Goal: Book appointment/travel/reservation

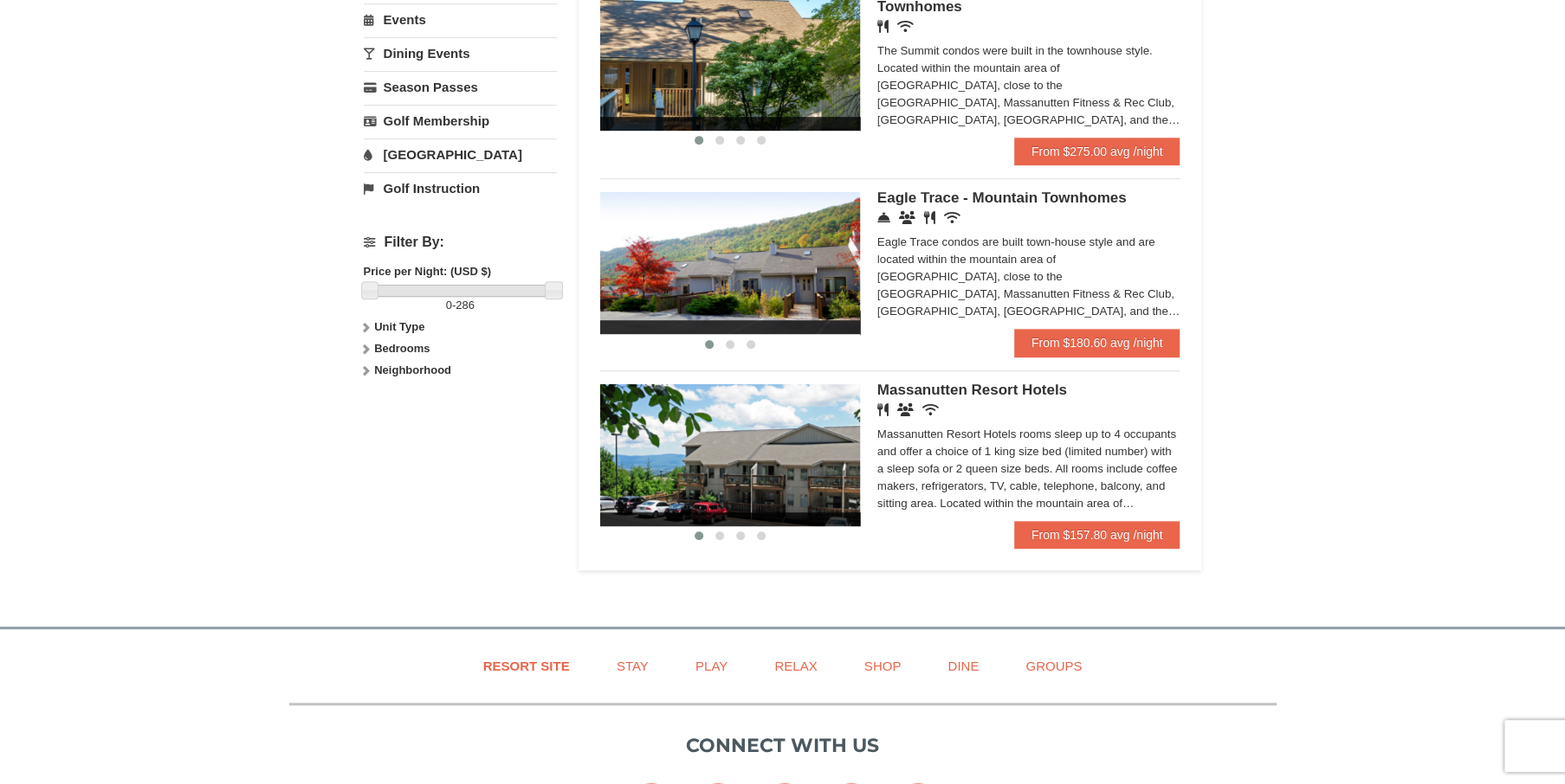
scroll to position [606, 0]
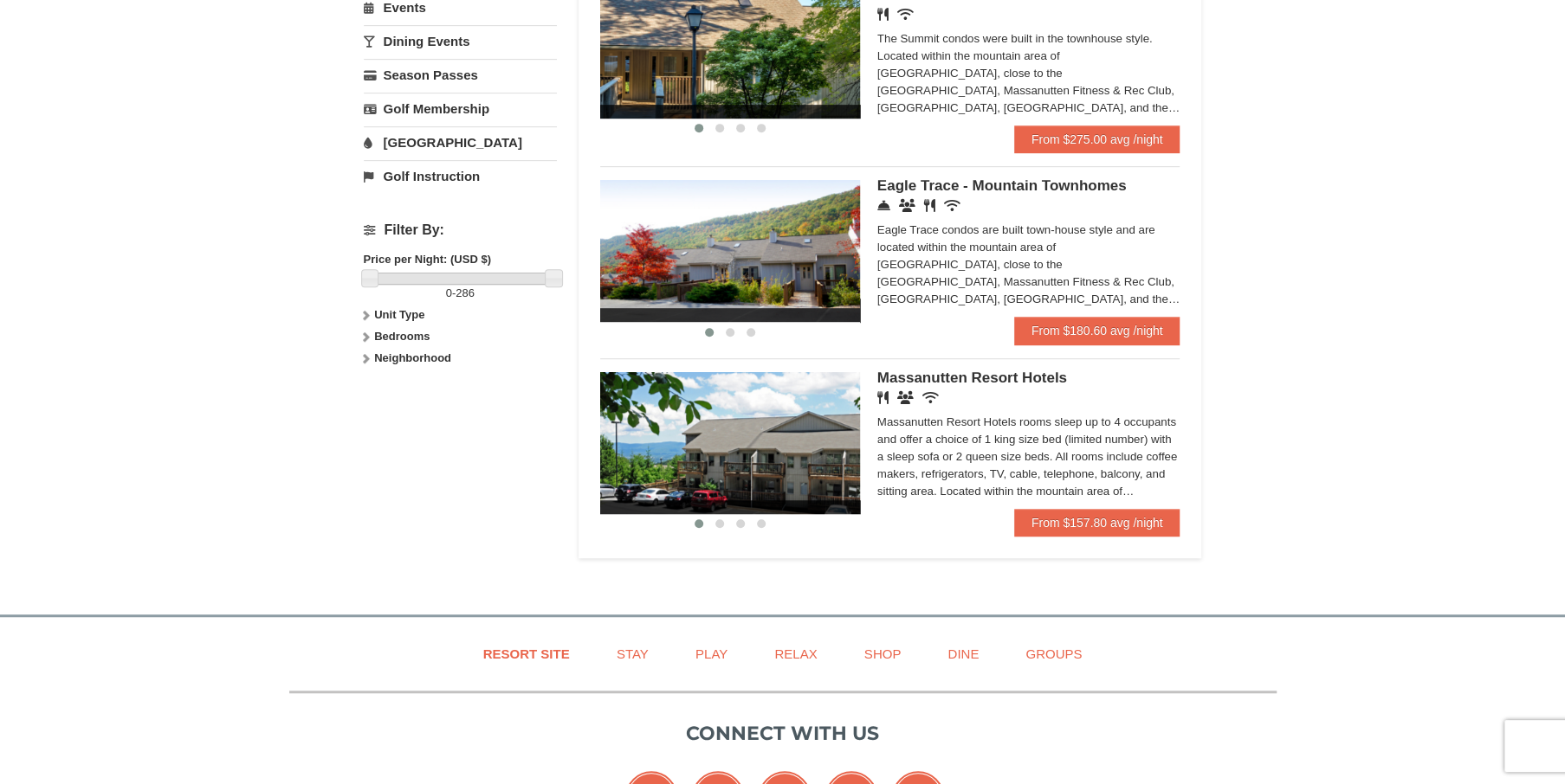
click at [825, 514] on img at bounding box center [730, 443] width 260 height 142
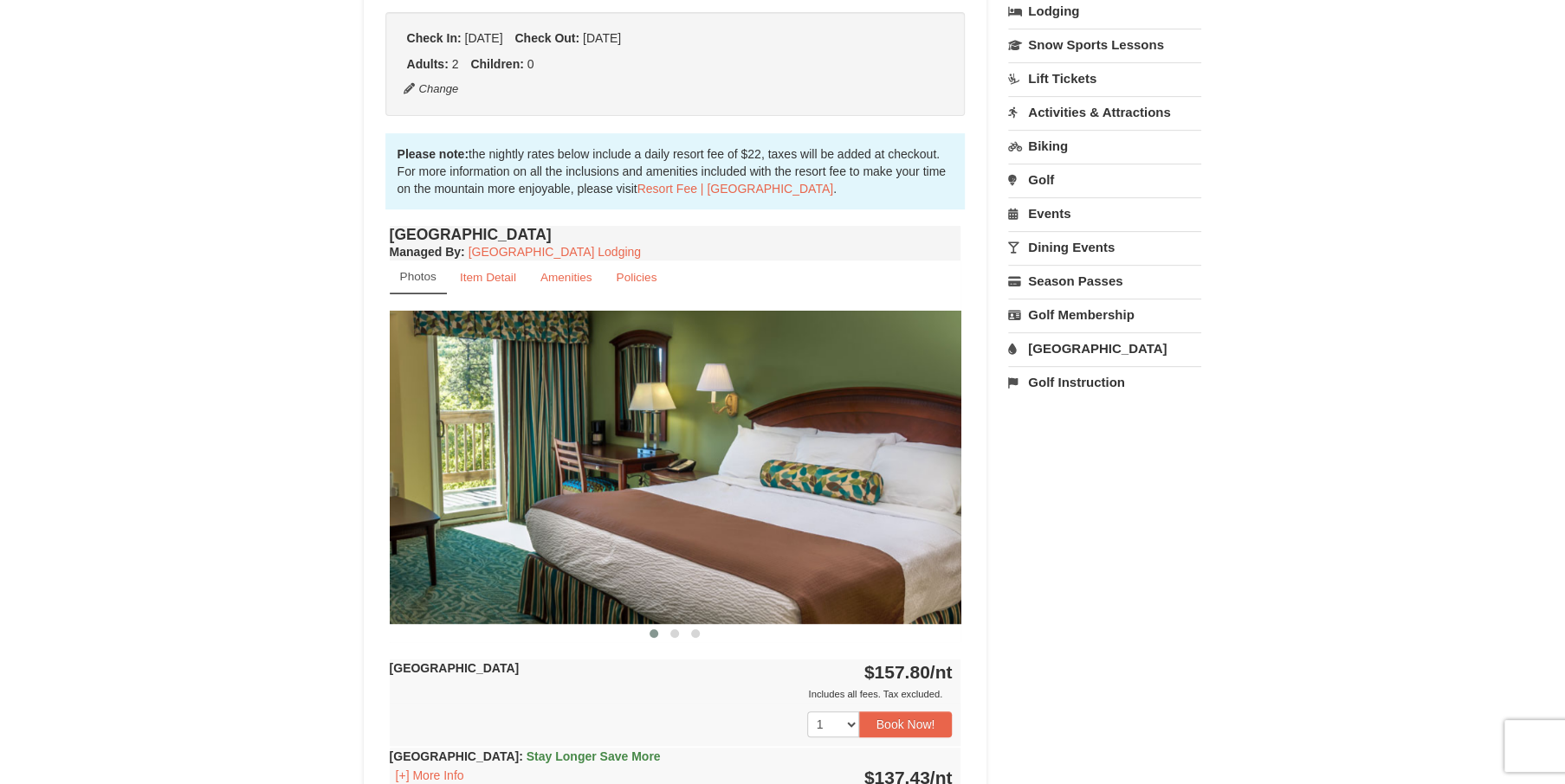
scroll to position [519, 0]
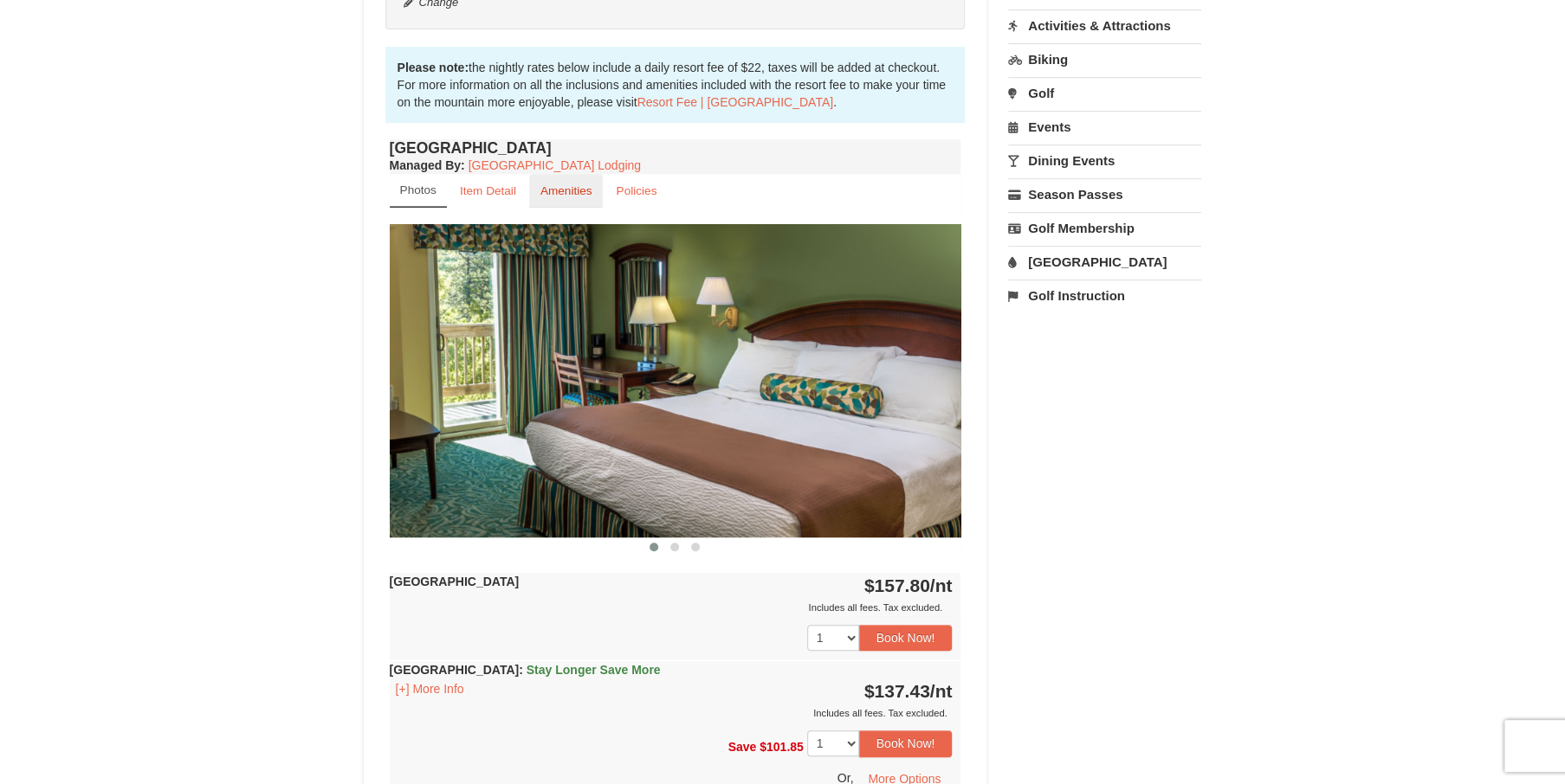
click at [570, 191] on small "Amenities" at bounding box center [566, 190] width 52 height 13
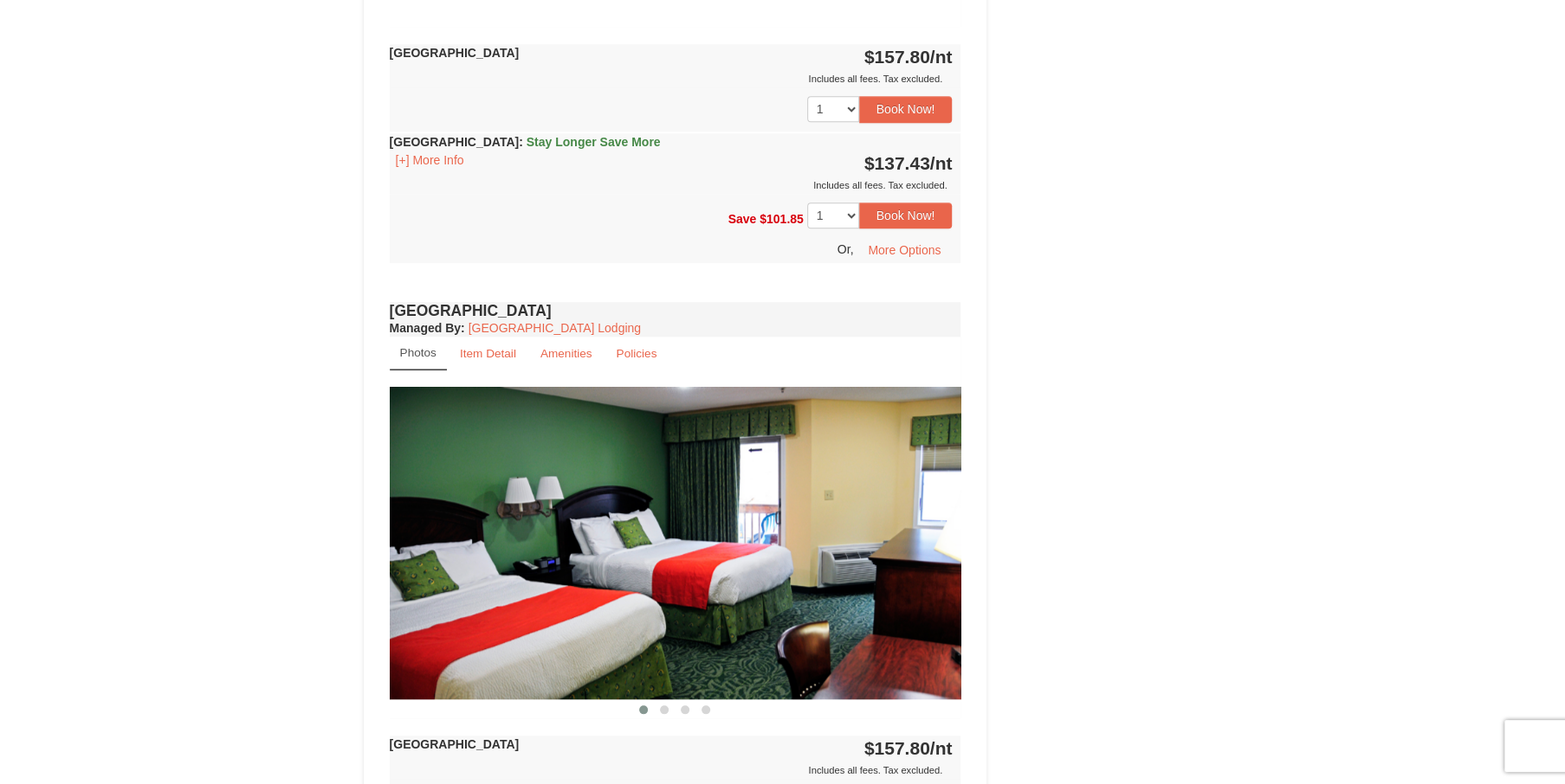
scroll to position [779, 0]
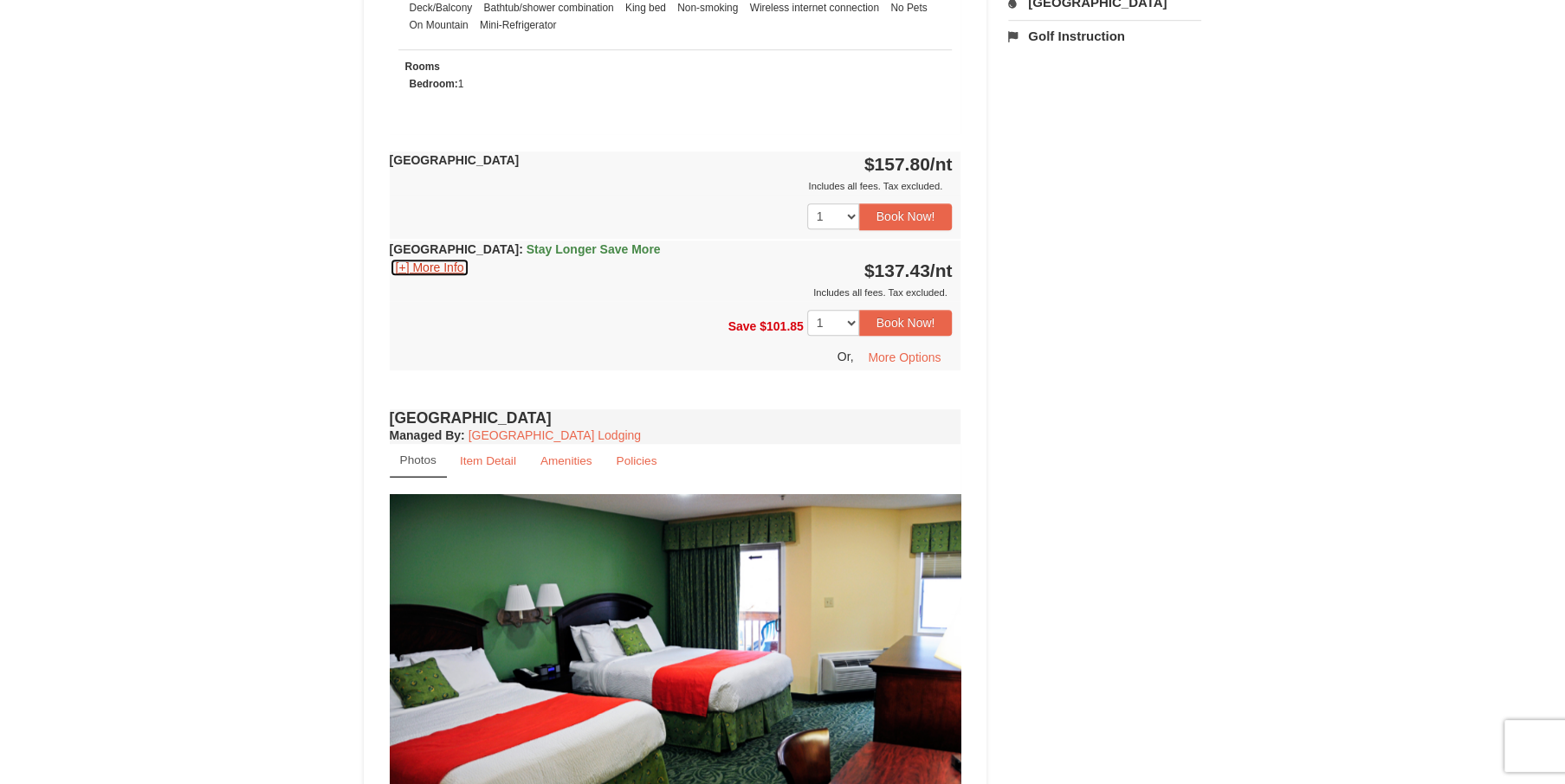
click at [426, 266] on button "[+] More Info" at bounding box center [430, 268] width 81 height 19
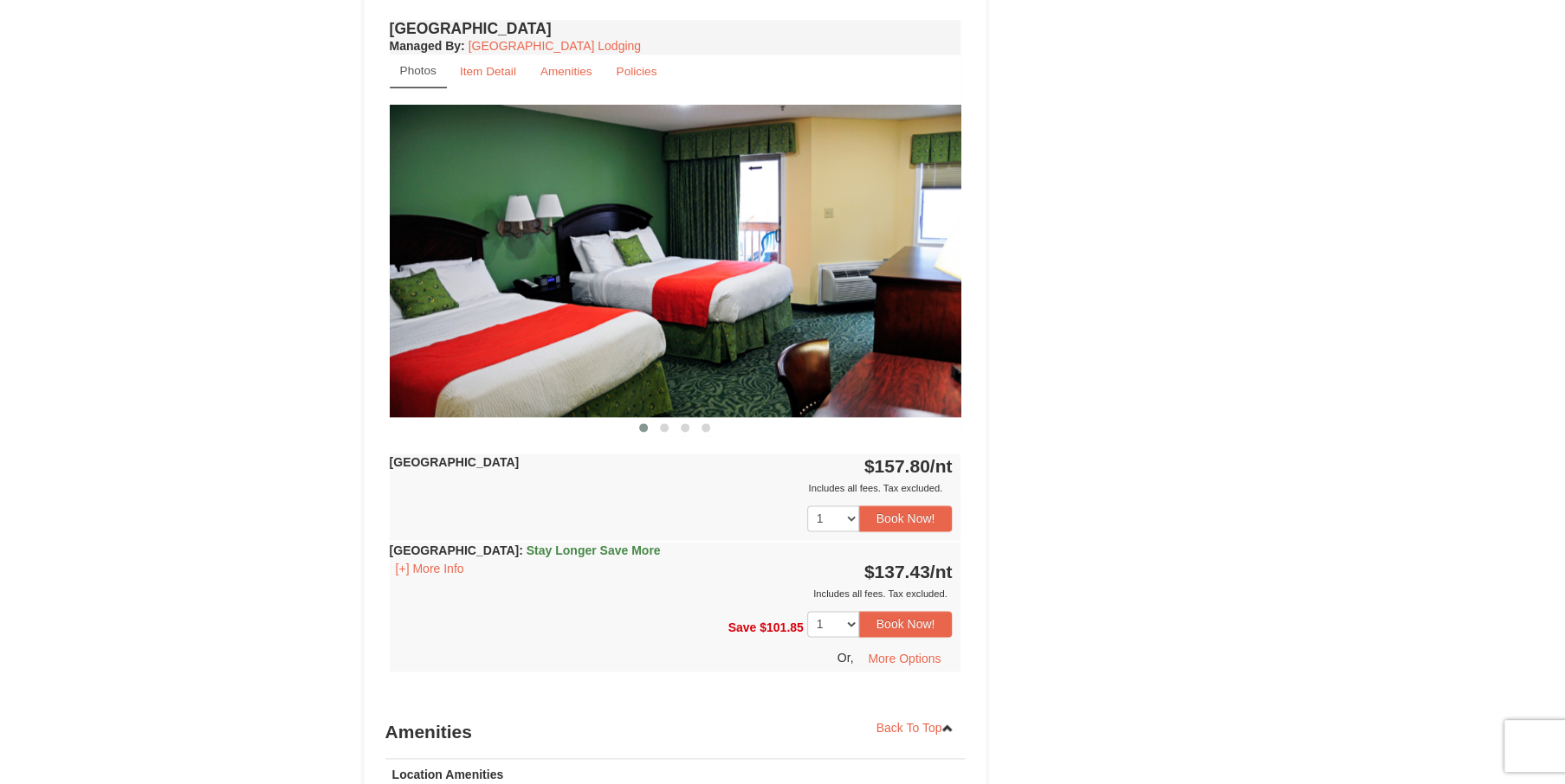
scroll to position [1385, 0]
